Goal: Navigation & Orientation: Find specific page/section

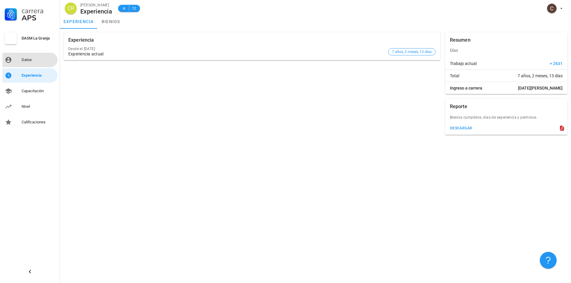
click at [34, 62] on div "Datos" at bounding box center [39, 60] width 34 height 5
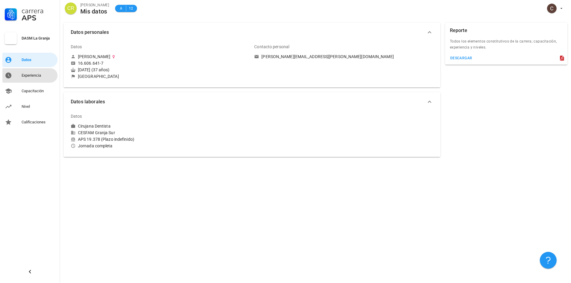
click at [34, 81] on link "Experiencia" at bounding box center [29, 75] width 55 height 14
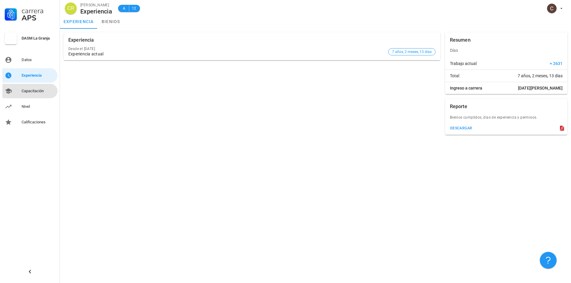
click at [34, 94] on div "Capacitación" at bounding box center [39, 91] width 34 height 10
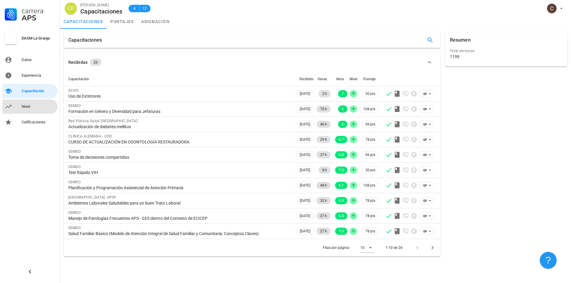
click at [38, 107] on div "Nivel" at bounding box center [39, 106] width 34 height 5
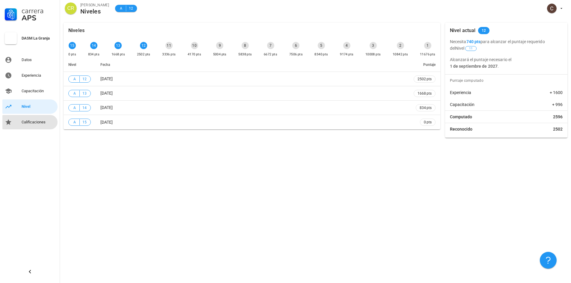
click at [40, 121] on div "Calificaciones" at bounding box center [39, 122] width 34 height 5
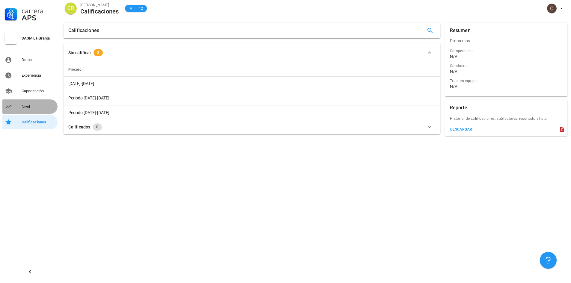
click at [39, 106] on div "Nivel" at bounding box center [39, 106] width 34 height 5
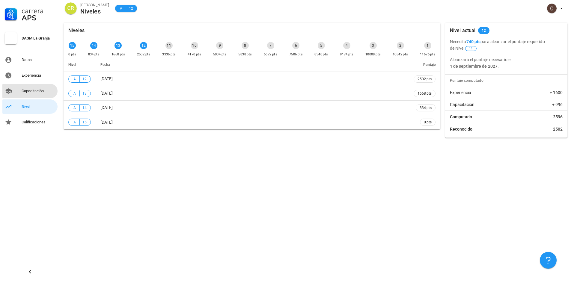
click at [35, 91] on div "Capacitación" at bounding box center [39, 91] width 34 height 5
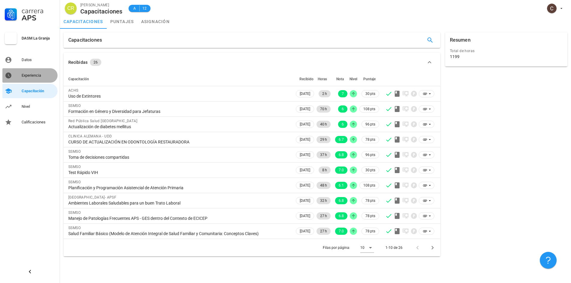
click at [38, 77] on div "Experiencia" at bounding box center [39, 75] width 34 height 5
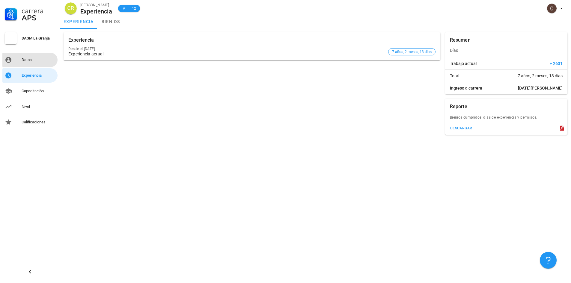
click at [35, 58] on div "Datos" at bounding box center [39, 60] width 34 height 5
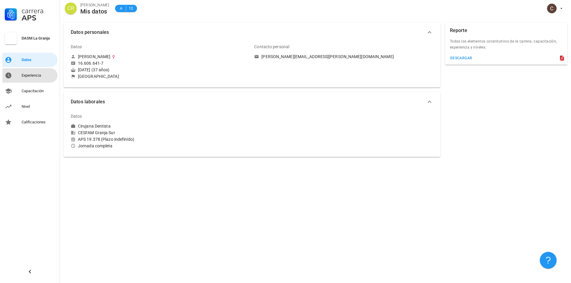
click at [37, 76] on div "Experiencia" at bounding box center [39, 75] width 34 height 5
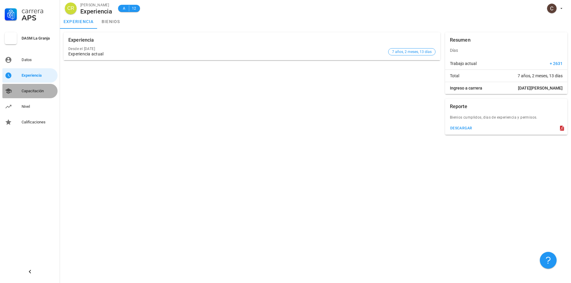
click at [34, 87] on div "Capacitación" at bounding box center [39, 91] width 34 height 10
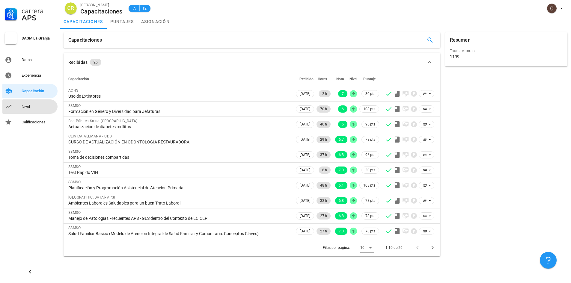
click at [30, 100] on link "Nivel" at bounding box center [29, 107] width 55 height 14
